Goal: Entertainment & Leisure: Consume media (video, audio)

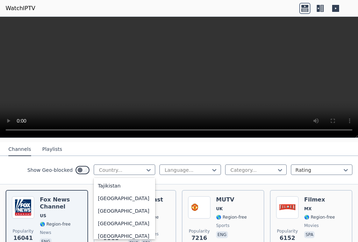
scroll to position [2320, 0]
click at [102, 180] on div "[GEOGRAPHIC_DATA]" at bounding box center [124, 173] width 61 height 13
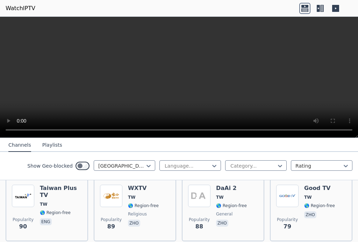
scroll to position [160, 0]
click at [22, 198] on img at bounding box center [23, 196] width 22 height 22
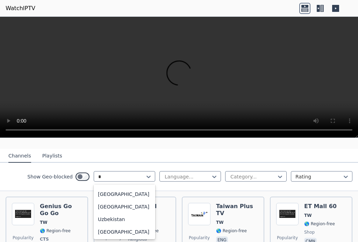
scroll to position [754, 0]
click at [103, 197] on div "[GEOGRAPHIC_DATA]" at bounding box center [124, 194] width 61 height 13
type input "*"
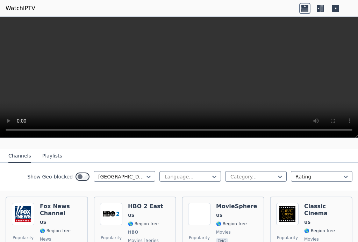
click at [21, 211] on img at bounding box center [23, 214] width 22 height 22
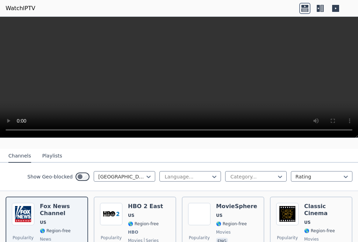
click at [112, 112] on video at bounding box center [179, 77] width 358 height 121
click at [349, 22] on video at bounding box center [179, 77] width 358 height 121
click at [347, 20] on video at bounding box center [179, 77] width 358 height 121
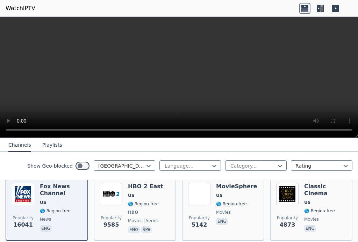
scroll to position [85, 0]
click at [120, 192] on img at bounding box center [111, 194] width 22 height 22
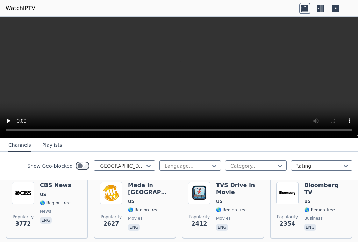
scroll to position [153, 0]
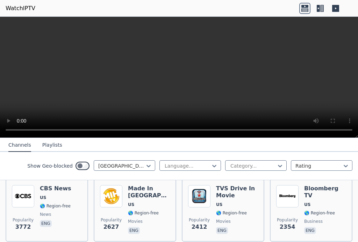
click at [18, 198] on img at bounding box center [23, 196] width 22 height 22
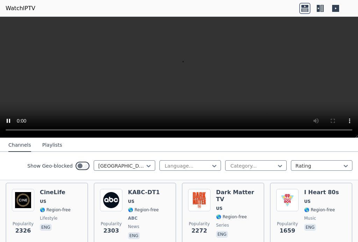
scroll to position [220, 0]
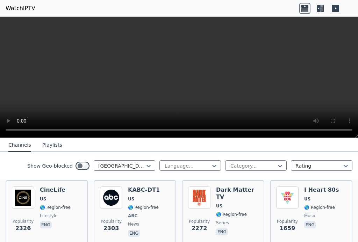
click at [137, 195] on div "KABC-DT1 US 🌎 Region-free ABC news eng" at bounding box center [144, 213] width 32 height 52
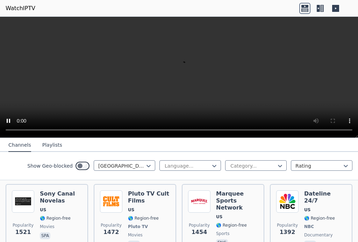
scroll to position [288, 0]
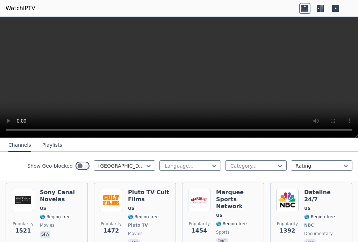
click at [317, 206] on span "US" at bounding box center [325, 209] width 42 height 6
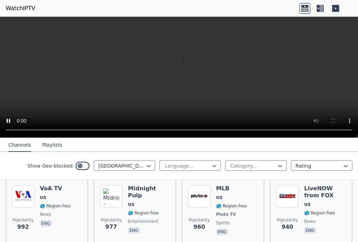
scroll to position [576, 0]
click at [298, 189] on img at bounding box center [287, 197] width 22 height 22
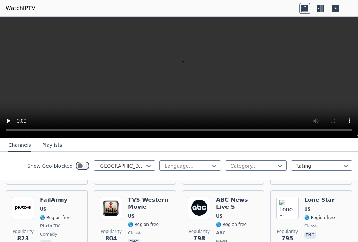
scroll to position [714, 0]
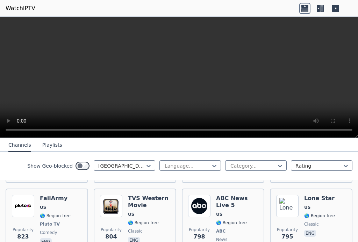
click at [230, 195] on h6 "ABC News Live 5" at bounding box center [237, 202] width 42 height 14
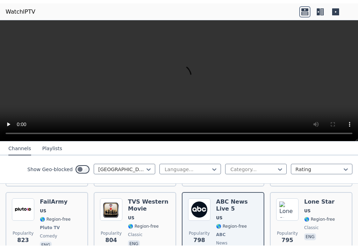
scroll to position [711, 0]
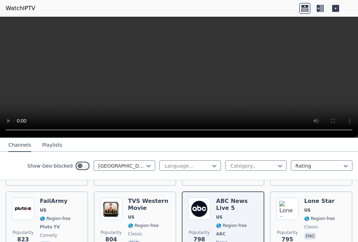
click at [32, 202] on img at bounding box center [23, 209] width 22 height 22
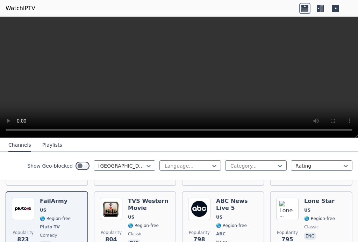
click at [326, 60] on video at bounding box center [179, 77] width 358 height 121
click at [227, 60] on video at bounding box center [179, 77] width 358 height 121
click at [3, 24] on video at bounding box center [179, 77] width 358 height 121
